Goal: Information Seeking & Learning: Learn about a topic

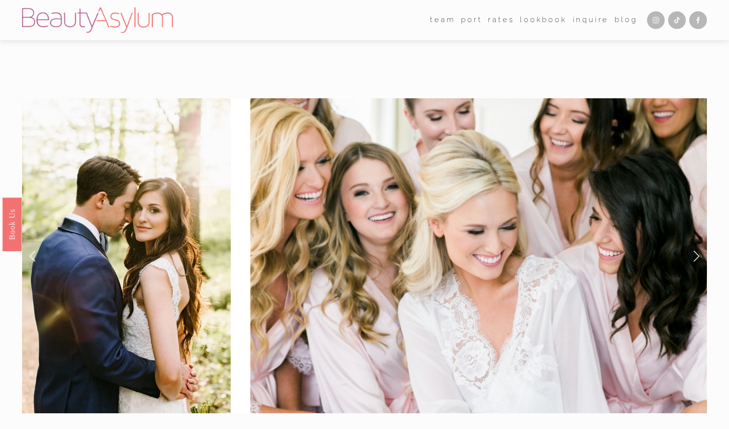
click at [500, 18] on link "Rates" at bounding box center [501, 20] width 26 height 15
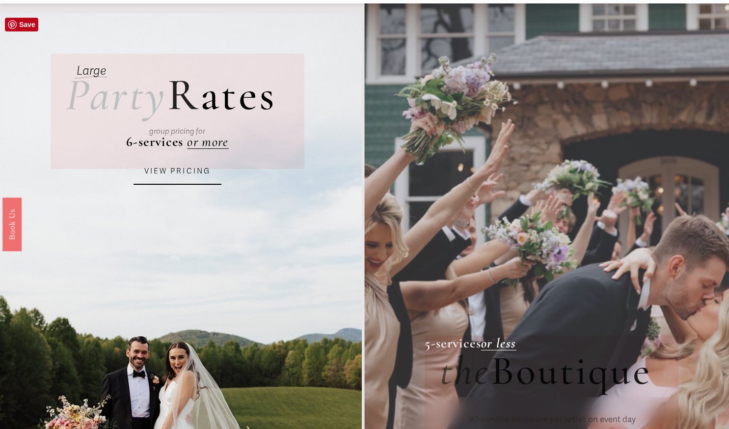
scroll to position [44, 0]
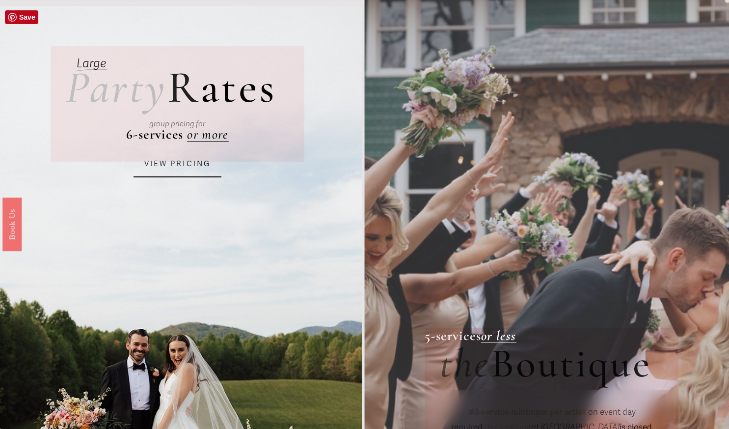
click at [185, 163] on link "VIEW PRICING" at bounding box center [178, 164] width 88 height 27
click at [496, 336] on em "or less" at bounding box center [498, 335] width 35 height 16
